Goal: Task Accomplishment & Management: Manage account settings

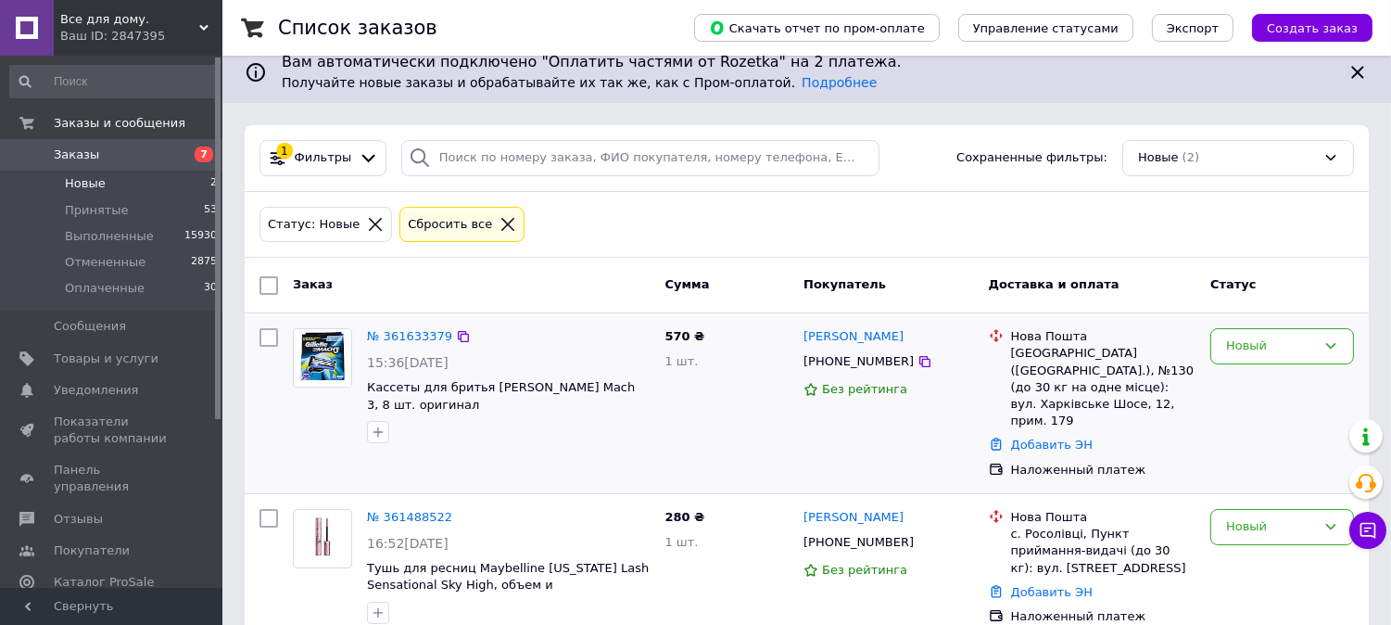
scroll to position [19, 0]
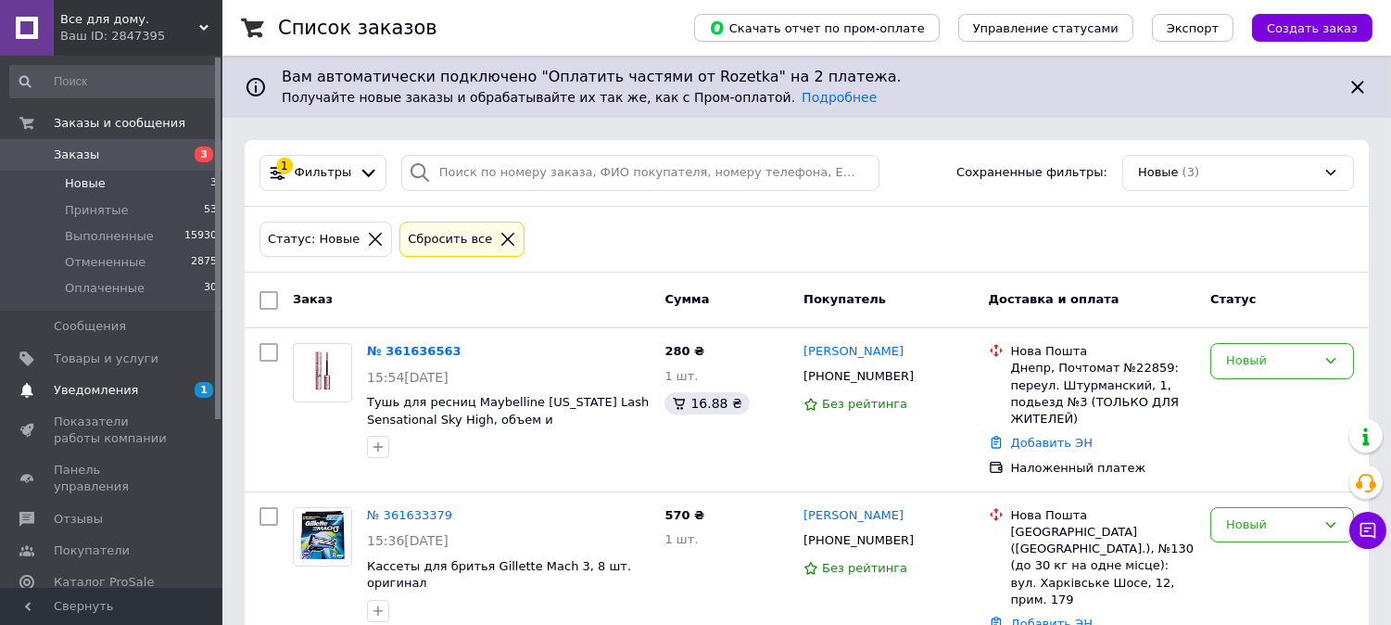
click at [103, 391] on span "Уведомления" at bounding box center [96, 390] width 84 height 17
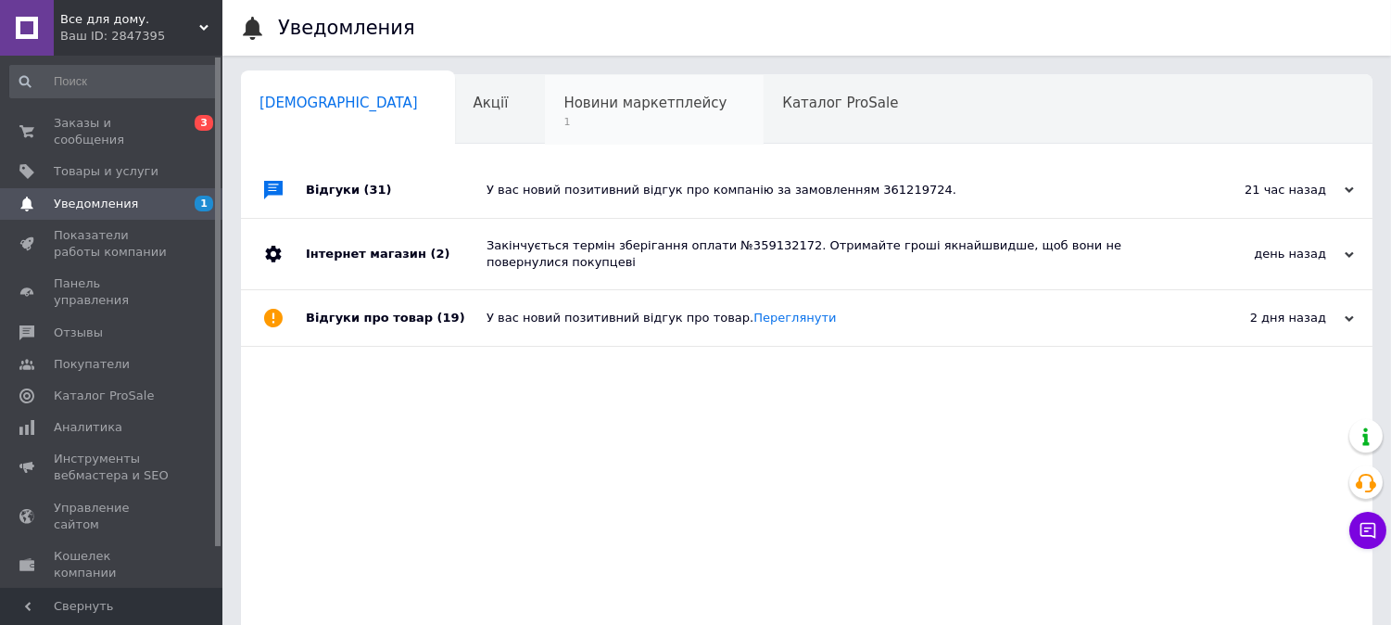
click at [550, 112] on div "Новини маркетплейсу 1" at bounding box center [654, 110] width 219 height 70
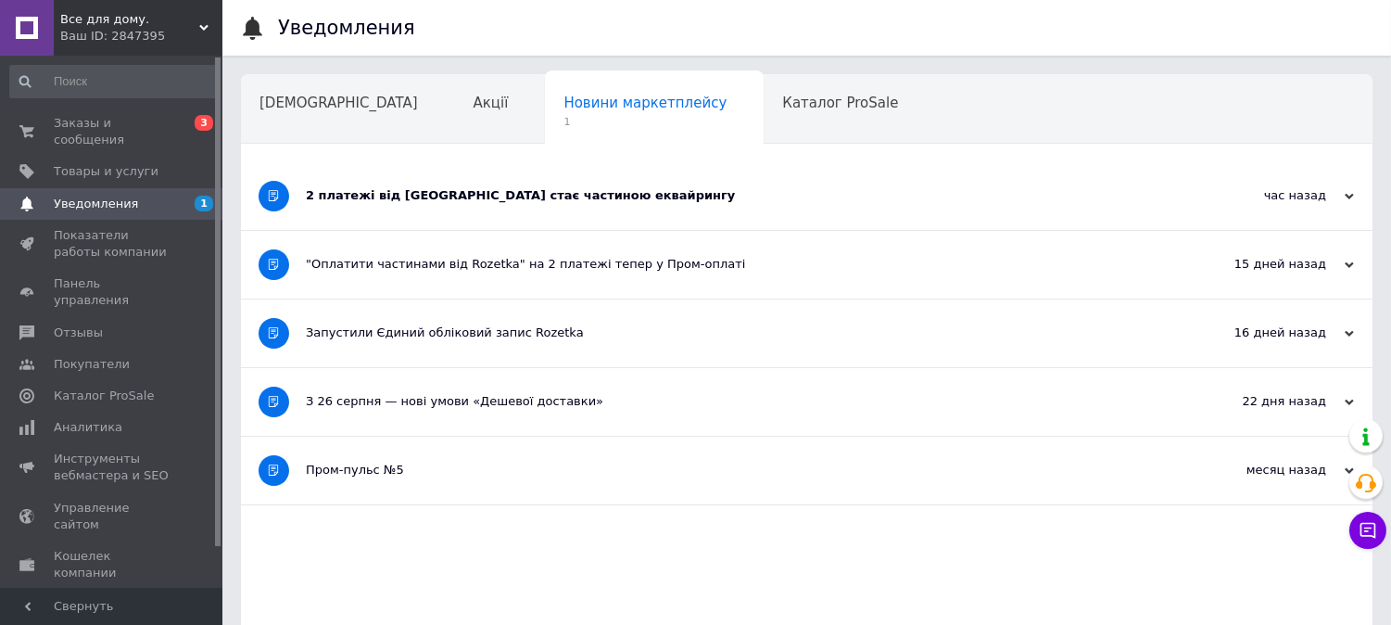
click at [528, 197] on div "2 платежі від [GEOGRAPHIC_DATA] стає частиною еквайрингу" at bounding box center [737, 195] width 863 height 17
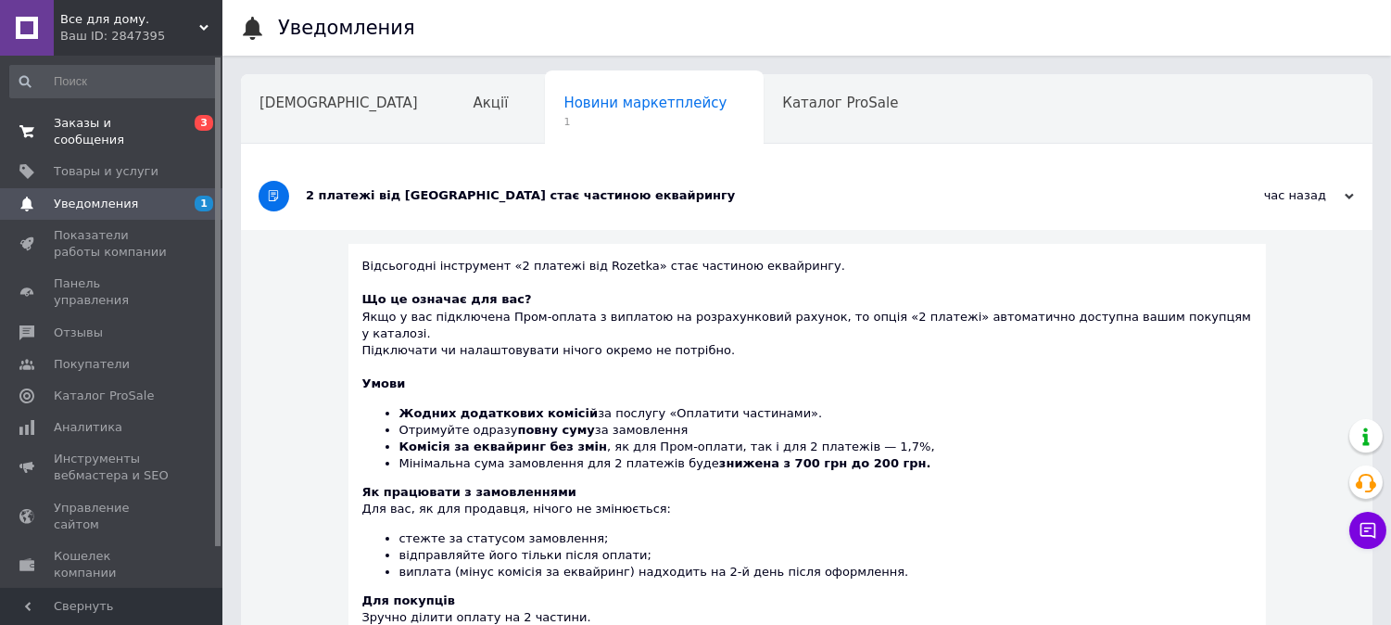
click at [106, 128] on span "Заказы и сообщения" at bounding box center [113, 131] width 118 height 33
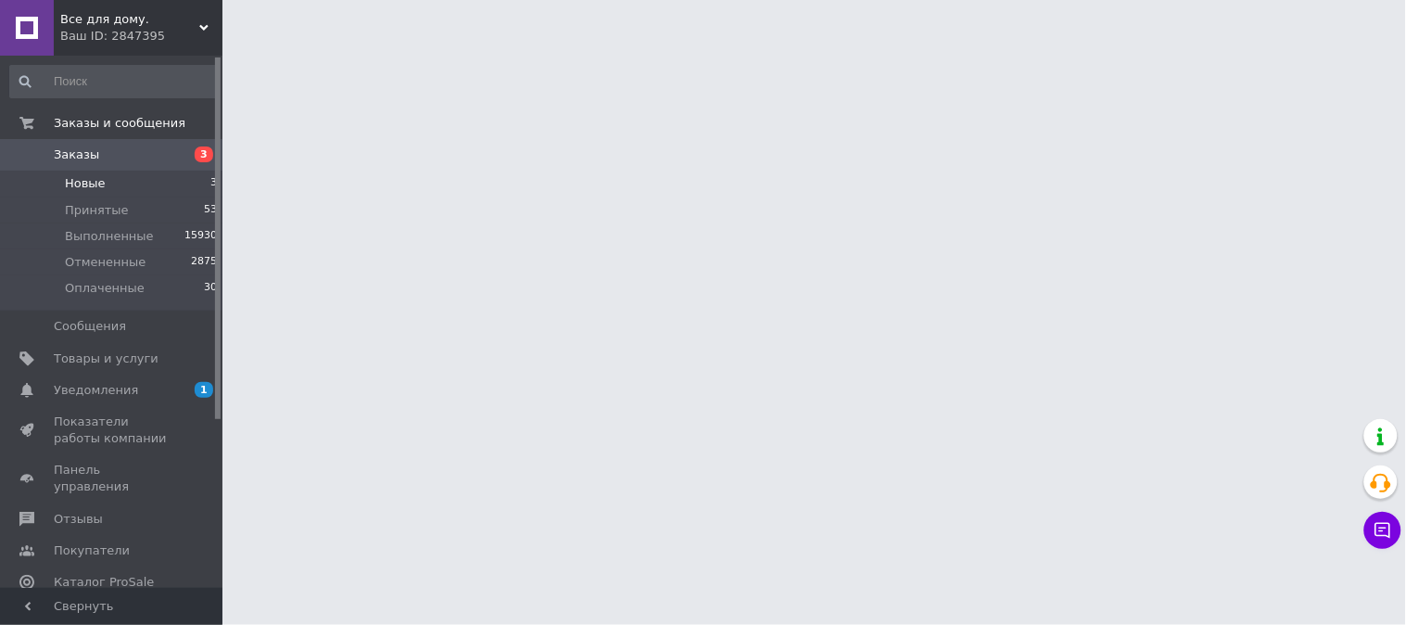
click at [94, 187] on span "Новые" at bounding box center [85, 183] width 41 height 17
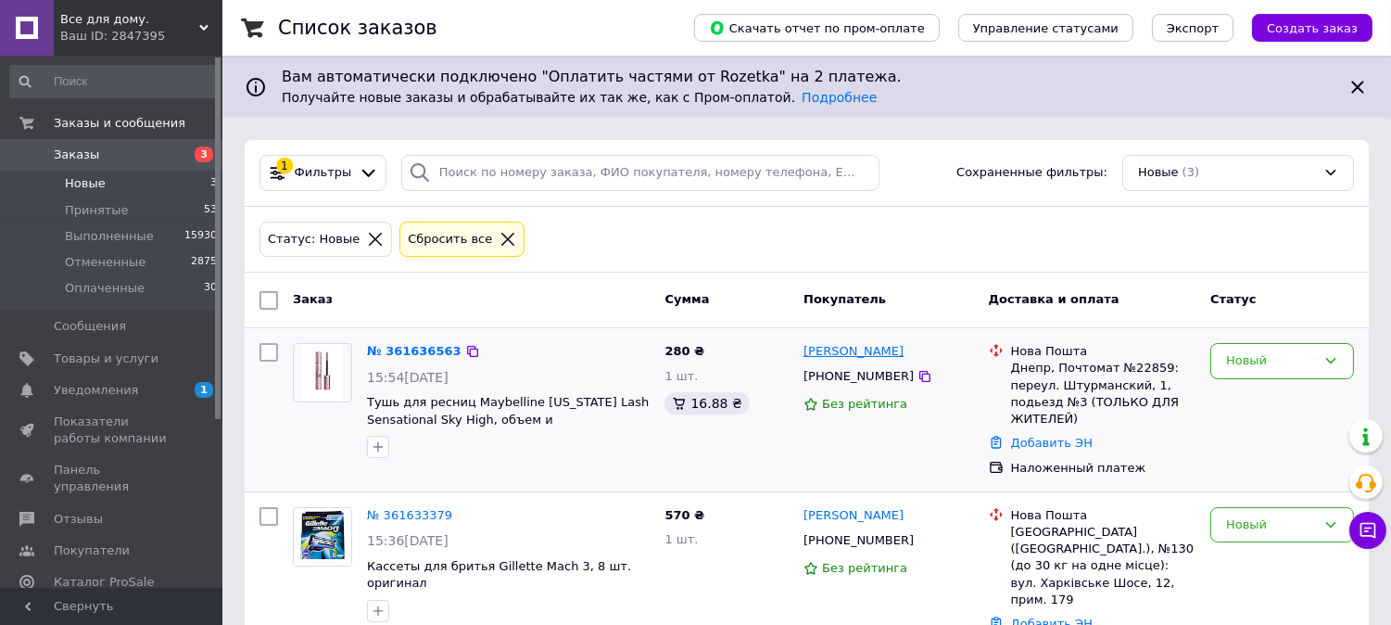
click at [850, 354] on link "[PERSON_NAME]" at bounding box center [853, 352] width 100 height 18
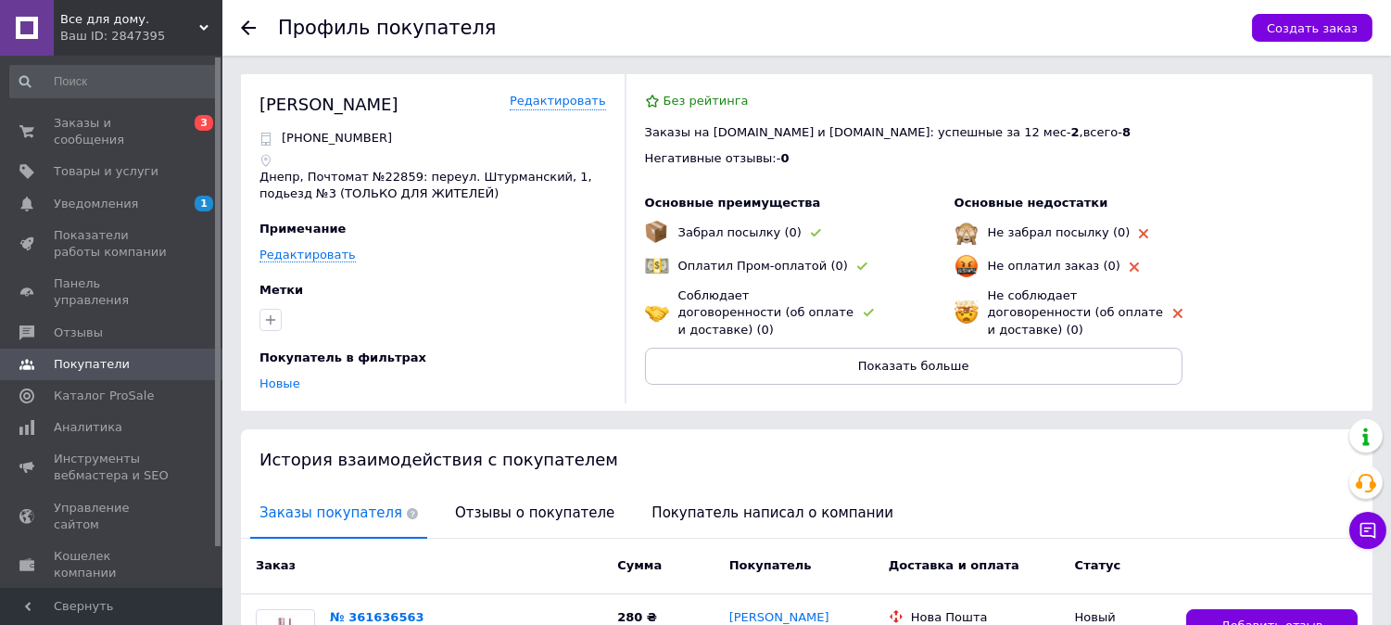
scroll to position [205, 0]
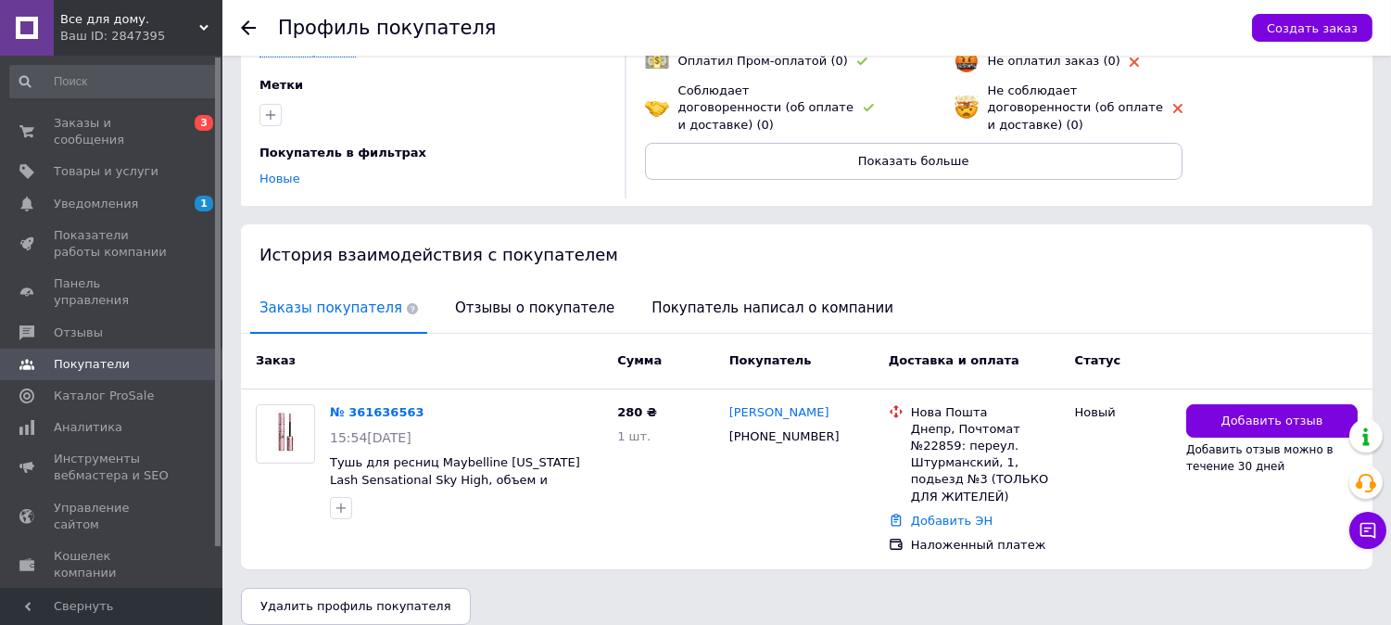
click at [248, 32] on icon at bounding box center [248, 27] width 15 height 15
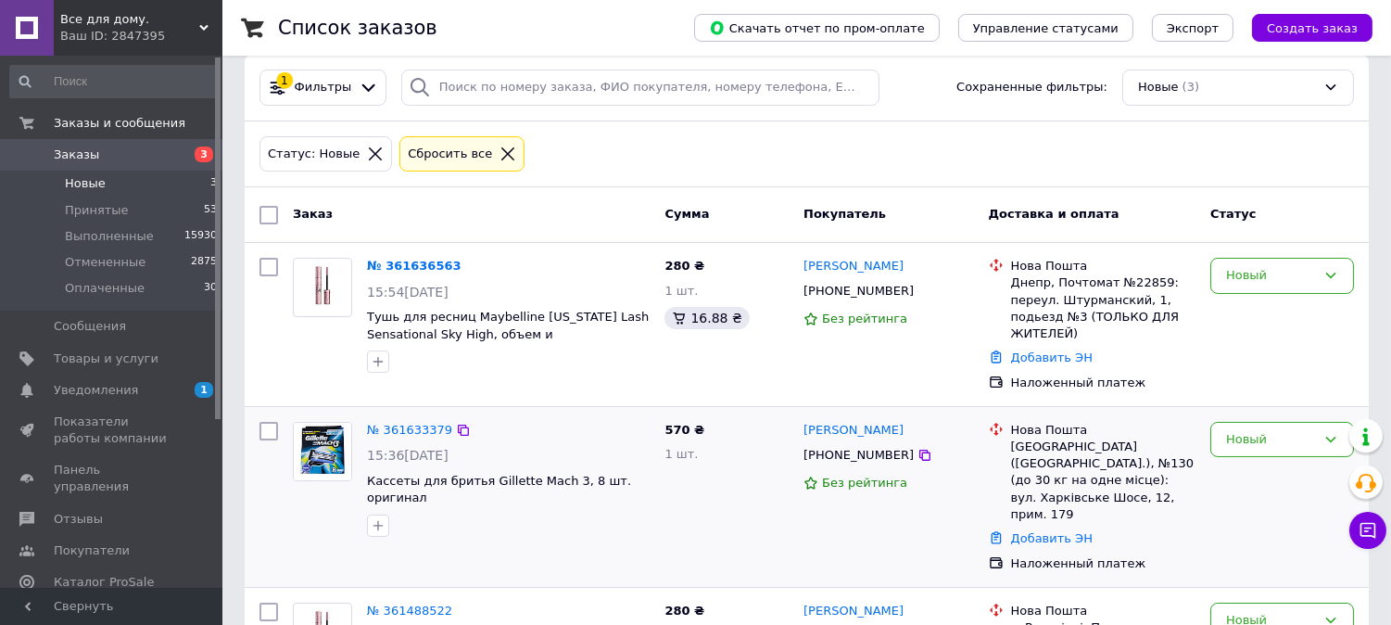
scroll to position [165, 0]
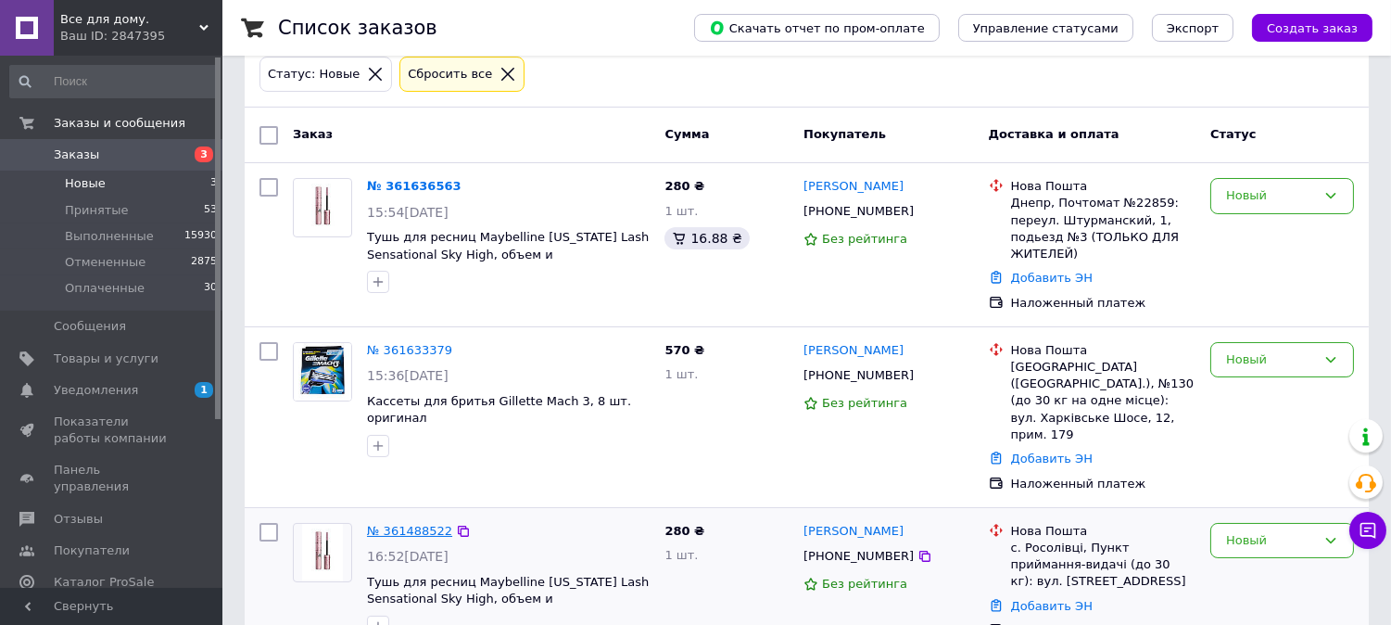
click at [400, 524] on link "№ 361488522" at bounding box center [409, 531] width 85 height 14
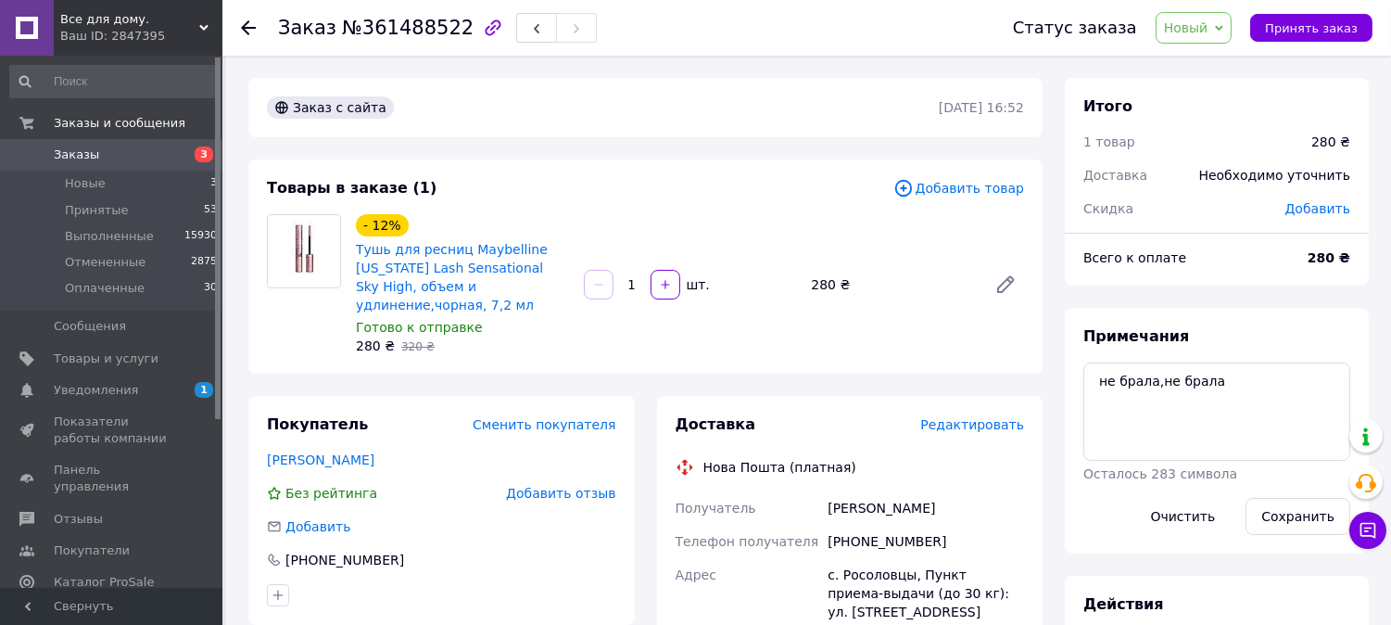
click at [244, 29] on use at bounding box center [248, 27] width 15 height 15
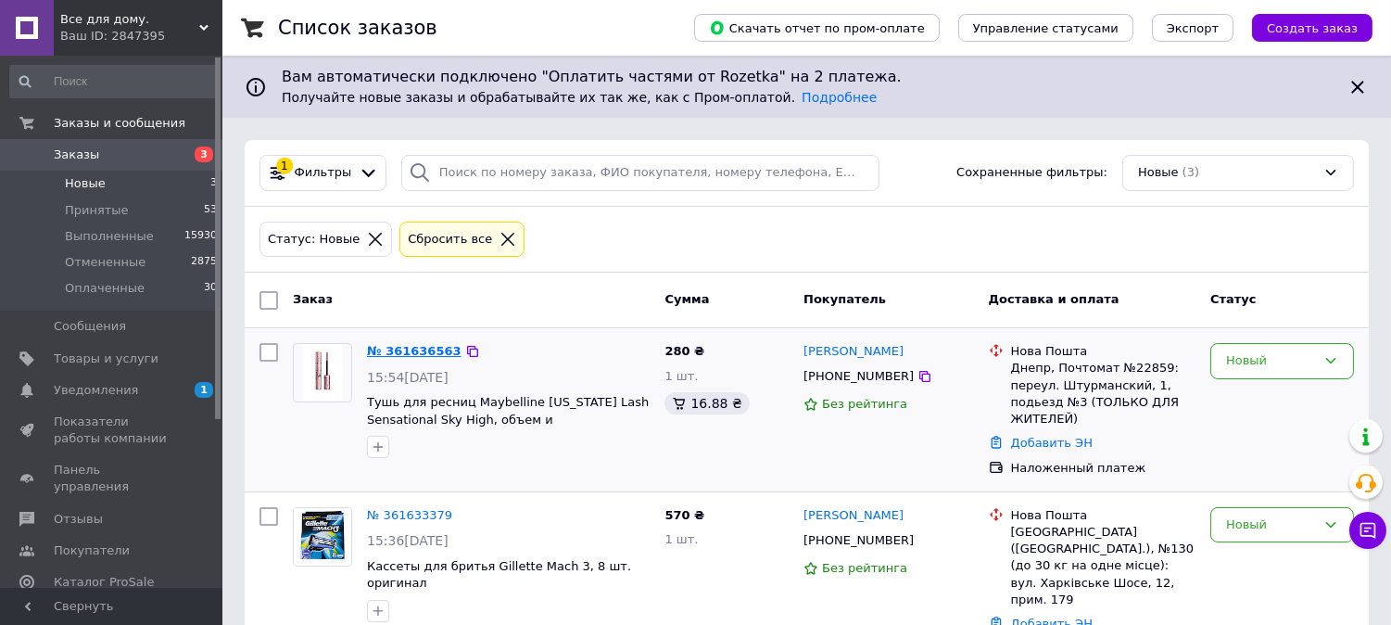
click at [411, 358] on link "№ 361636563" at bounding box center [414, 351] width 95 height 14
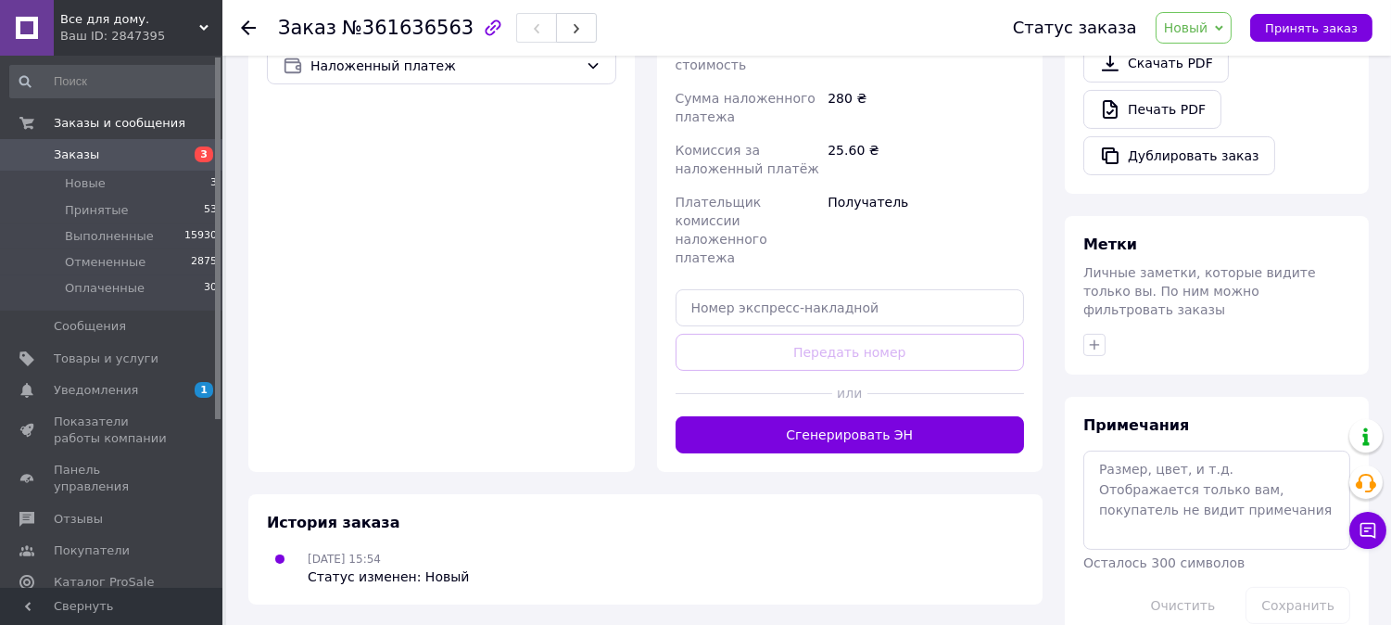
scroll to position [705, 0]
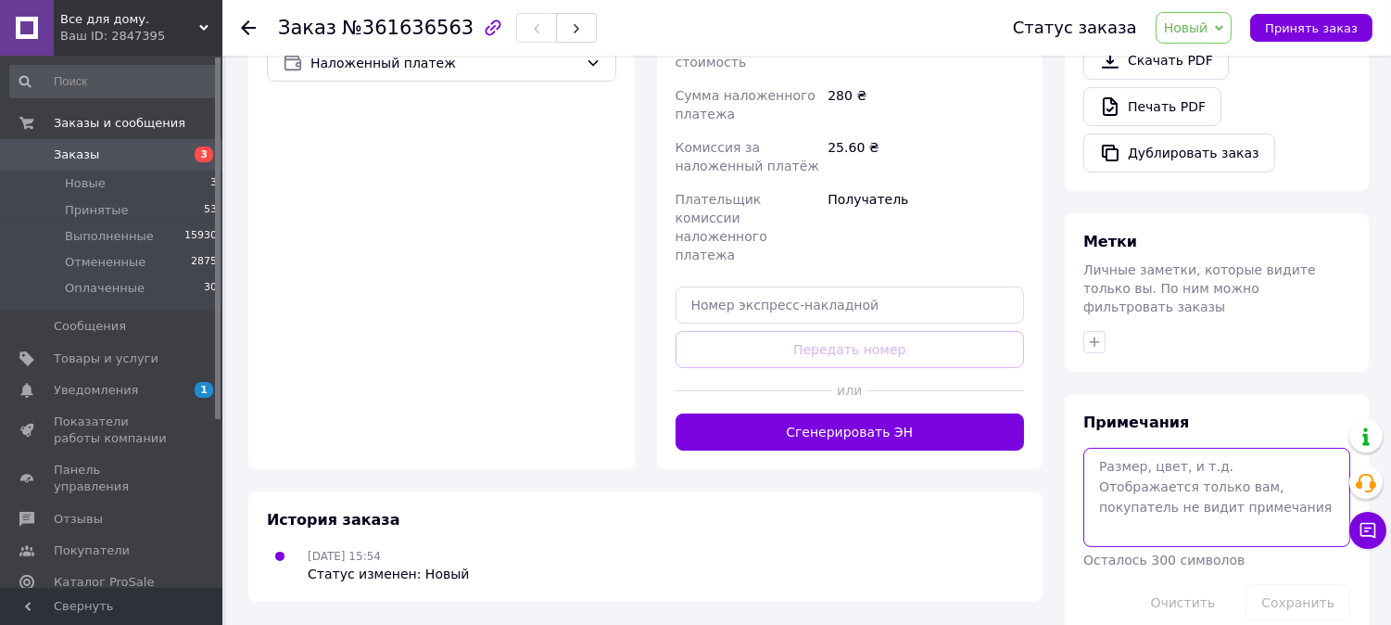
click at [1145, 449] on textarea at bounding box center [1216, 497] width 267 height 98
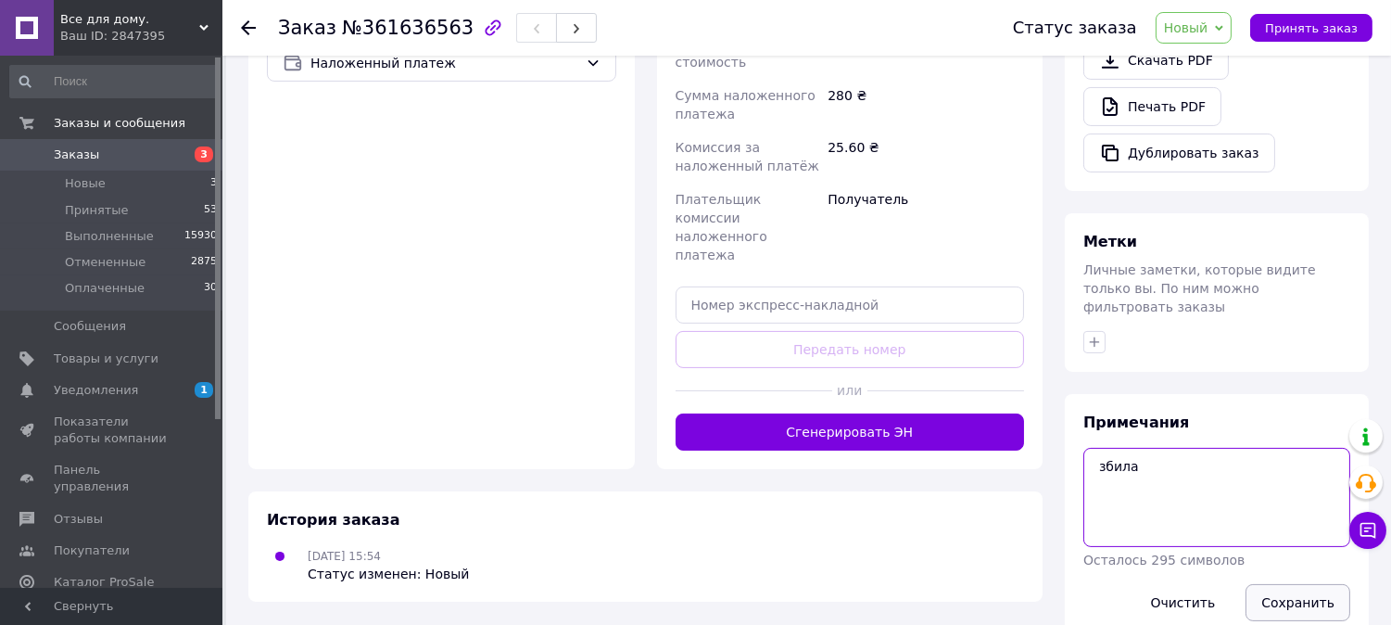
type textarea "збила"
click at [1289, 584] on button "Сохранить" at bounding box center [1297, 602] width 105 height 37
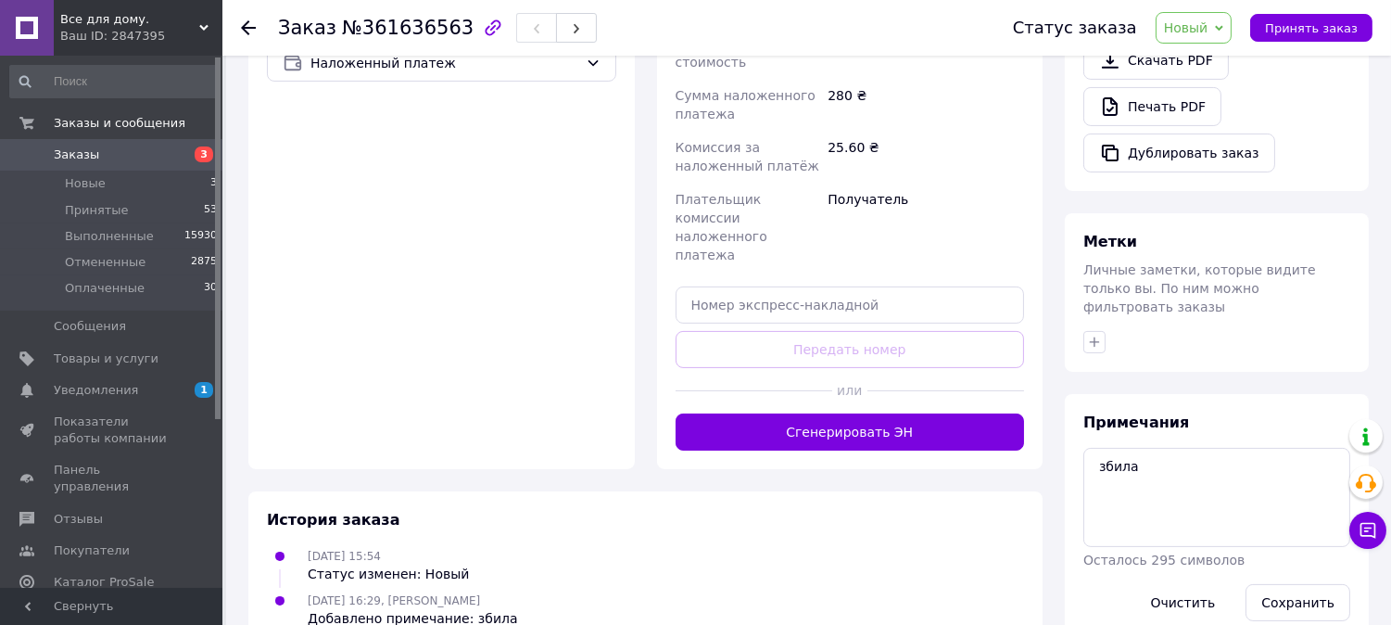
click at [242, 29] on icon at bounding box center [248, 27] width 15 height 15
